Goal: Transaction & Acquisition: Purchase product/service

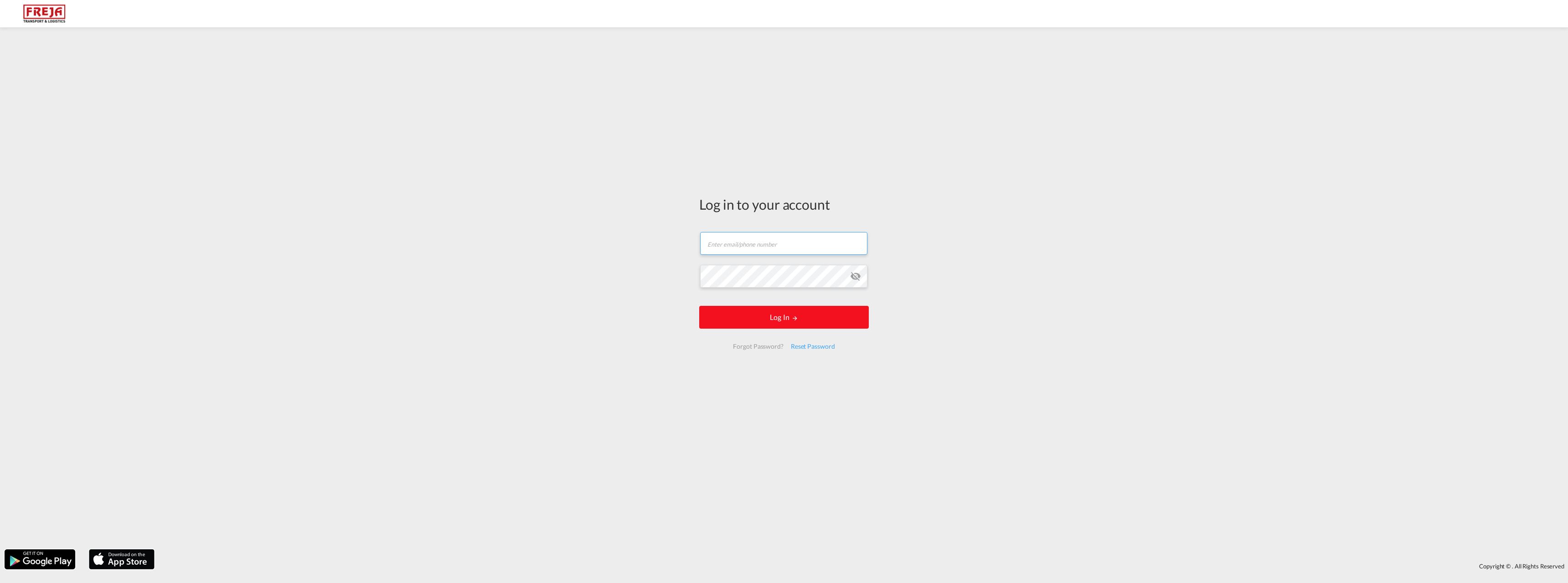
type input "[PERSON_NAME][EMAIL_ADDRESS][DOMAIN_NAME]"
click at [739, 325] on button "Log In" at bounding box center [784, 317] width 170 height 23
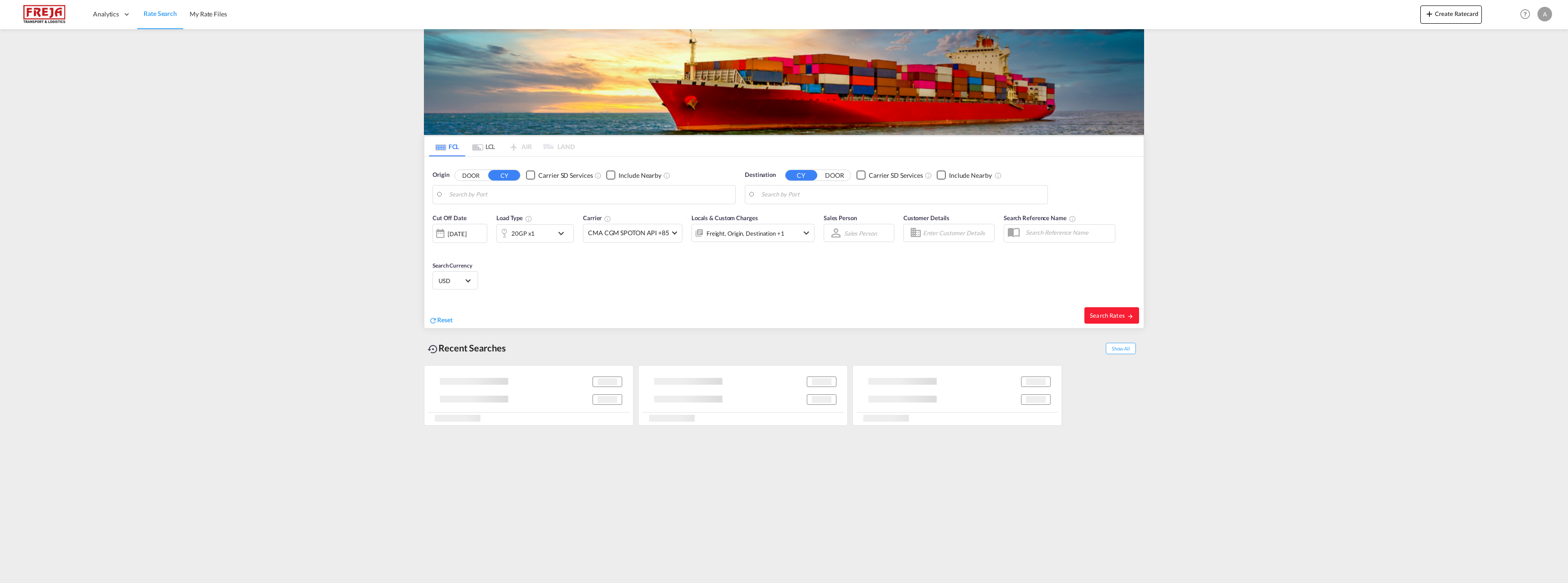
type input "Ningbo, CNNGB"
type input "Raumo (Rauma), [GEOGRAPHIC_DATA]"
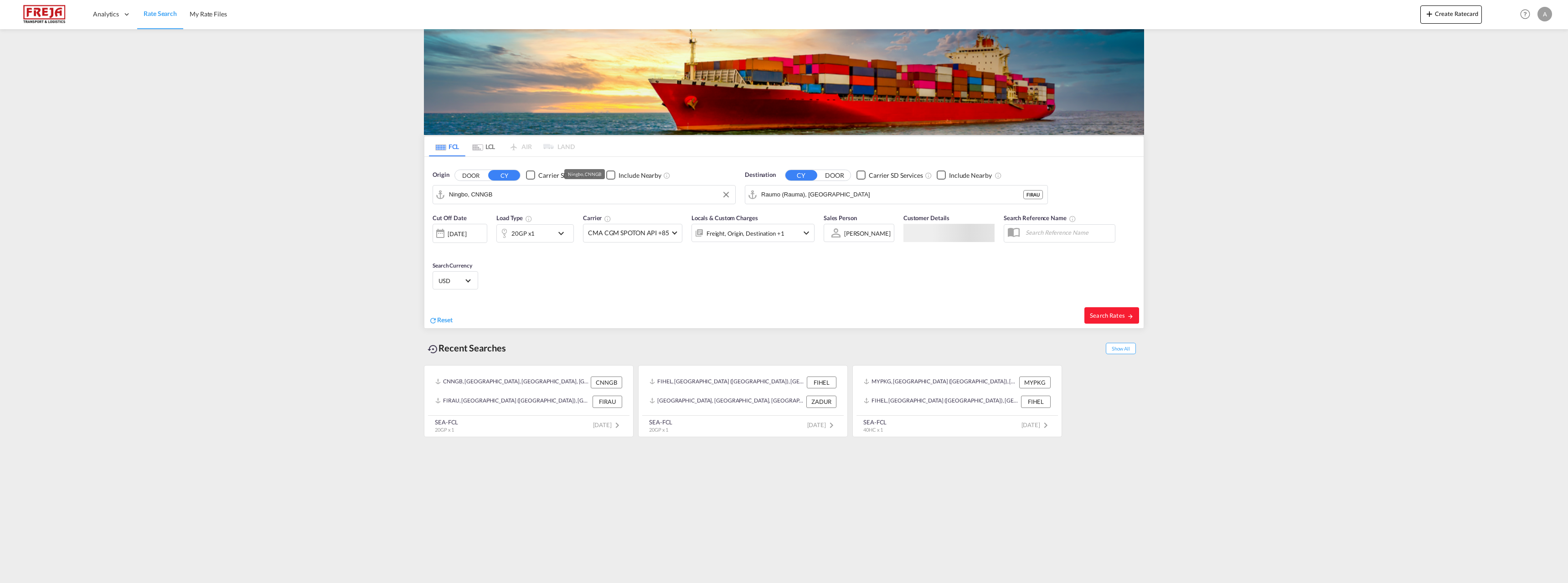
click at [479, 195] on input "Ningbo, CNNGB" at bounding box center [590, 194] width 281 height 13
click at [491, 217] on div "[GEOGRAPHIC_DATA], [GEOGRAPHIC_DATA] MYPGU" at bounding box center [520, 223] width 173 height 33
type input "[GEOGRAPHIC_DATA], [GEOGRAPHIC_DATA], [GEOGRAPHIC_DATA]"
click at [790, 196] on input "Raumo (Rauma), [GEOGRAPHIC_DATA]" at bounding box center [902, 194] width 281 height 13
click at [798, 220] on div "[GEOGRAPHIC_DATA] ([GEOGRAPHIC_DATA]) [GEOGRAPHIC_DATA] [GEOGRAPHIC_DATA]" at bounding box center [832, 223] width 173 height 33
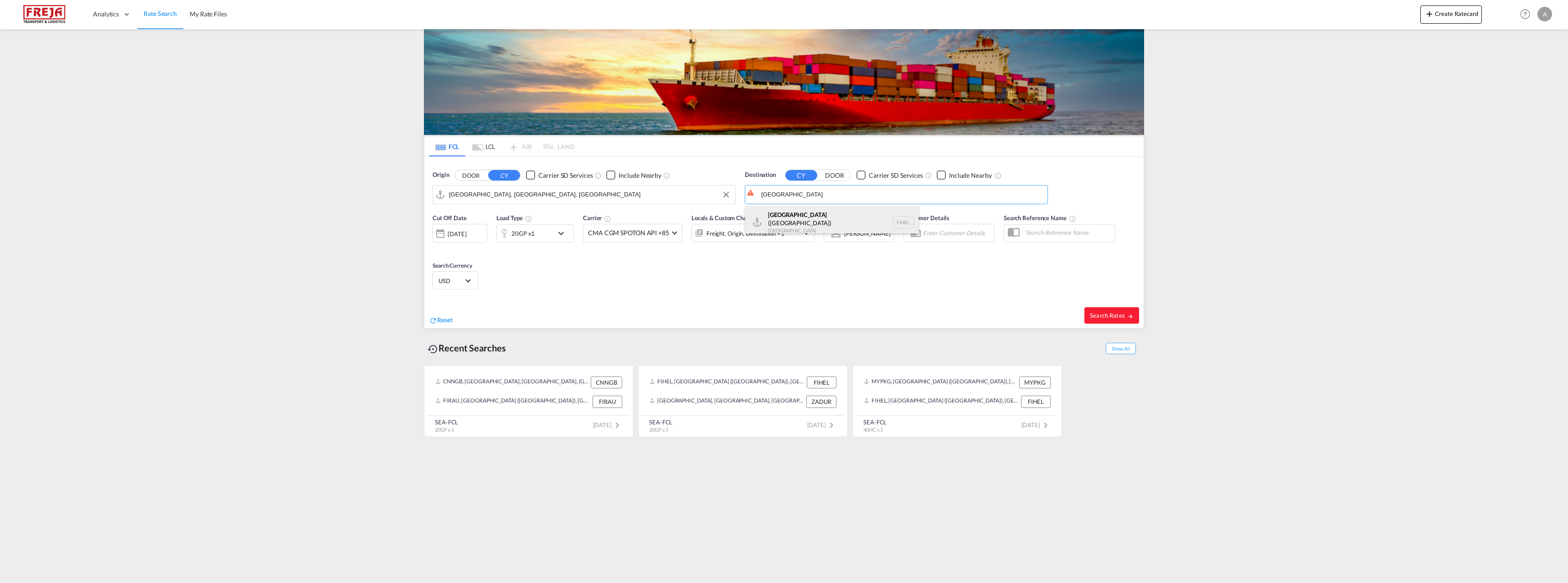
type input "[GEOGRAPHIC_DATA] ([GEOGRAPHIC_DATA]), [GEOGRAPHIC_DATA]"
click at [523, 235] on div "20GP x1" at bounding box center [523, 233] width 23 height 13
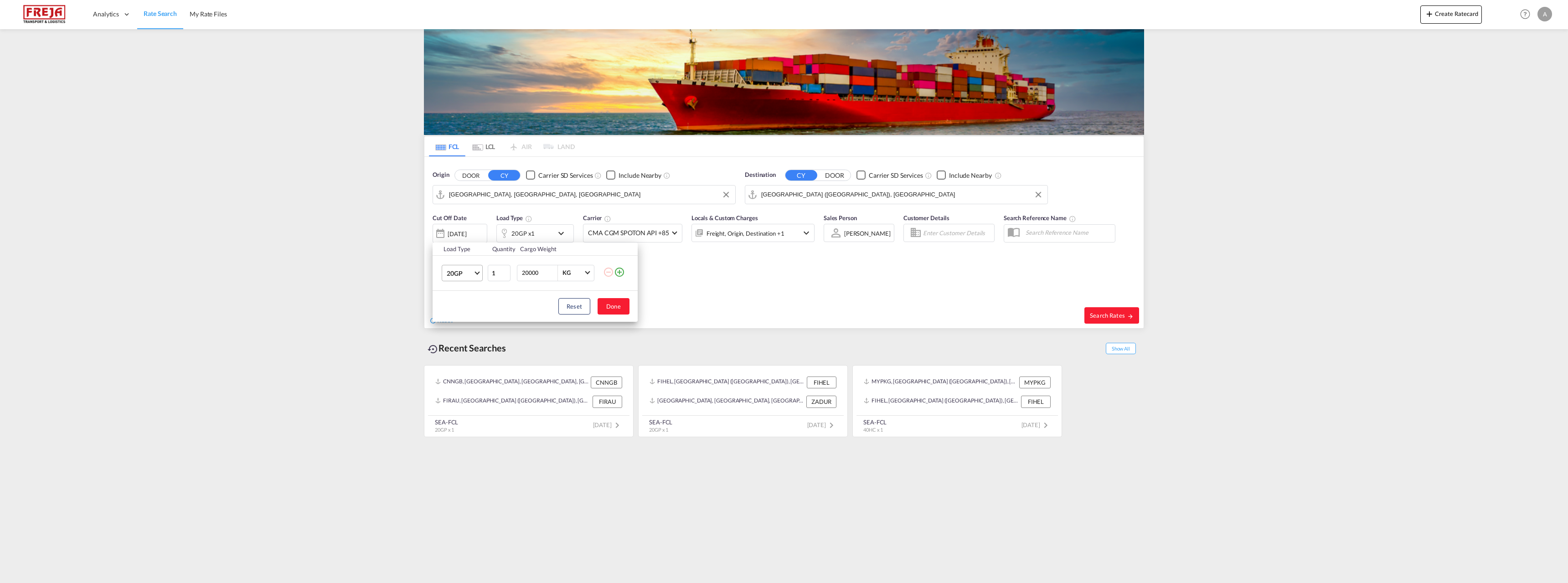
click at [473, 277] on md-select-value "20GP" at bounding box center [463, 273] width 37 height 16
click at [466, 315] on md-option "40HC" at bounding box center [470, 317] width 62 height 22
drag, startPoint x: 543, startPoint y: 274, endPoint x: 521, endPoint y: 273, distance: 22.0
click at [521, 273] on input "20000" at bounding box center [539, 273] width 37 height 16
type input "10000"
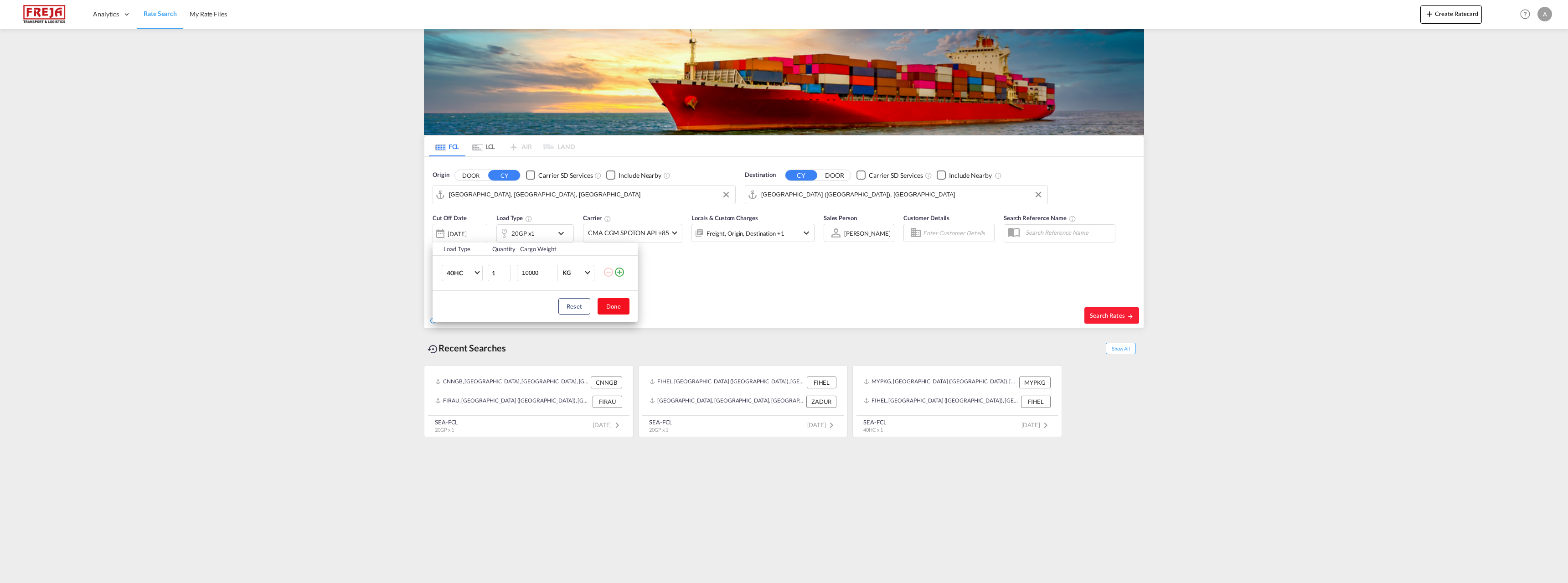
click at [609, 302] on button "Done" at bounding box center [613, 306] width 32 height 16
click at [1102, 314] on span "Search Rates" at bounding box center [1112, 315] width 44 height 7
type input "MYPGU to FIHEL / [DATE]"
